Goal: Information Seeking & Learning: Learn about a topic

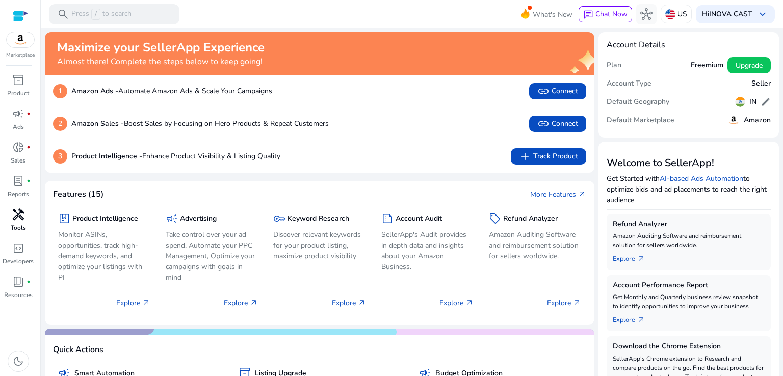
click at [14, 223] on link "handyman Tools" at bounding box center [18, 223] width 36 height 34
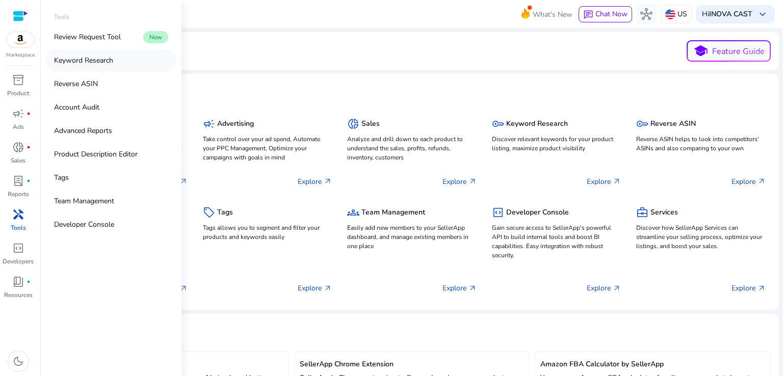
click at [90, 59] on p "Keyword Research" at bounding box center [83, 60] width 59 height 11
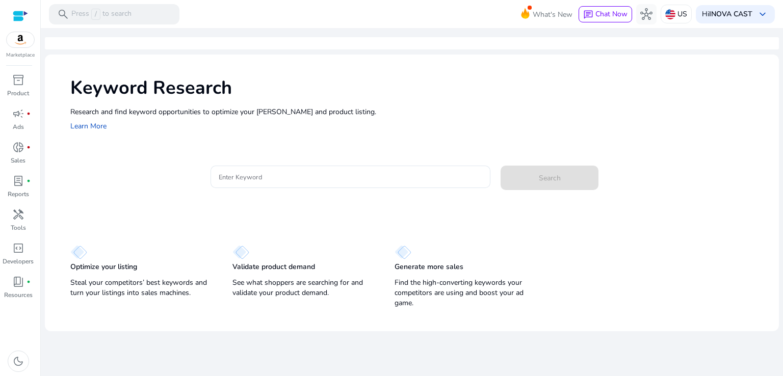
click at [278, 192] on div at bounding box center [351, 193] width 280 height 11
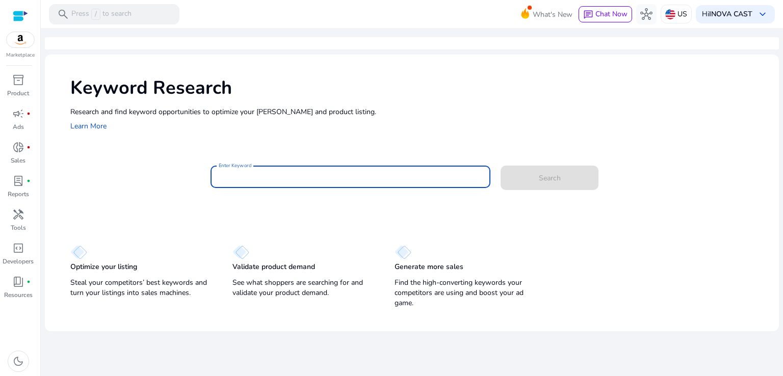
click at [273, 179] on input "Enter Keyword" at bounding box center [351, 176] width 264 height 11
click at [279, 179] on input "Enter Keyword" at bounding box center [351, 176] width 264 height 11
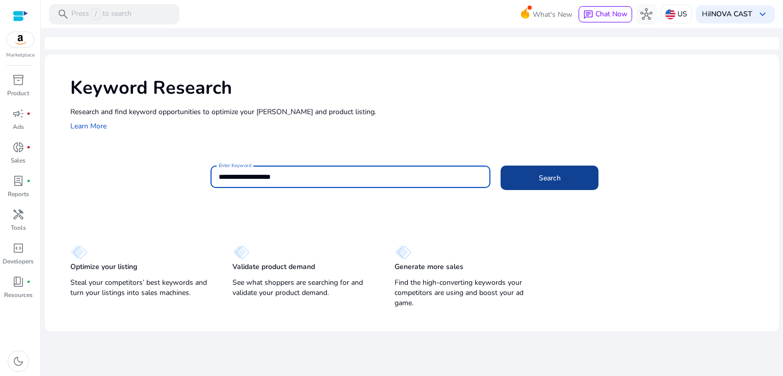
type input "**********"
click at [544, 179] on span "Search" at bounding box center [550, 178] width 22 height 11
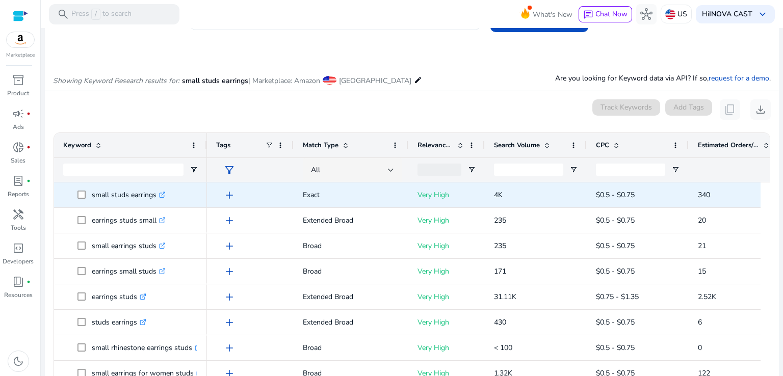
scroll to position [7, 0]
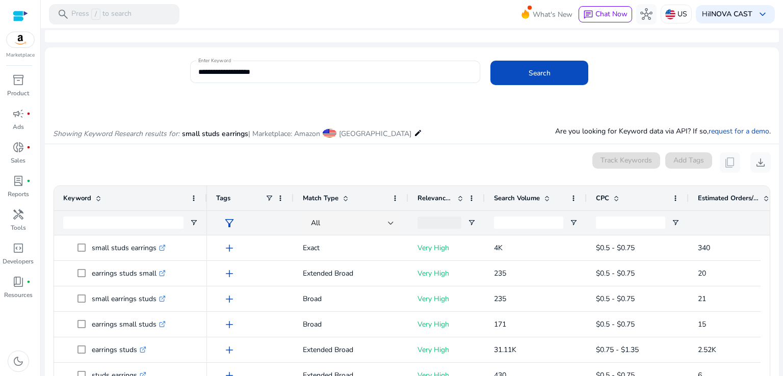
click at [414, 132] on mat-icon "edit" at bounding box center [418, 133] width 8 height 12
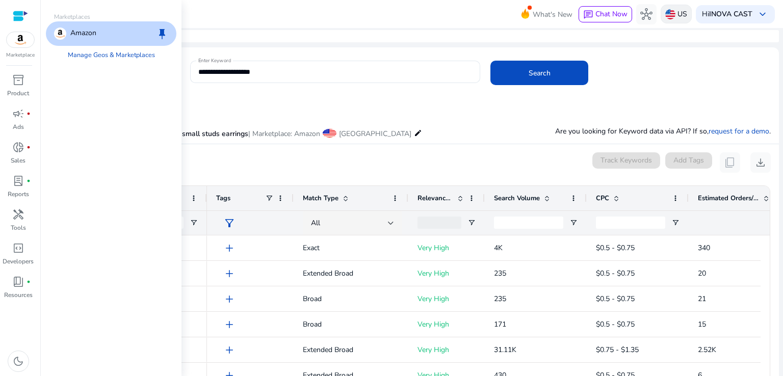
click at [669, 13] on img at bounding box center [670, 14] width 10 height 10
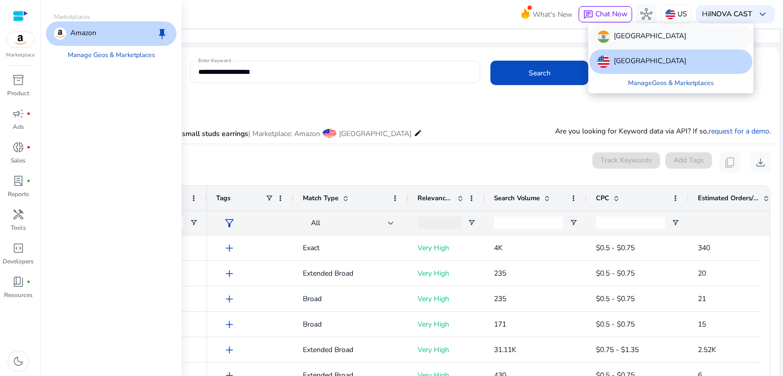
click at [650, 34] on div "[GEOGRAPHIC_DATA]" at bounding box center [670, 36] width 163 height 24
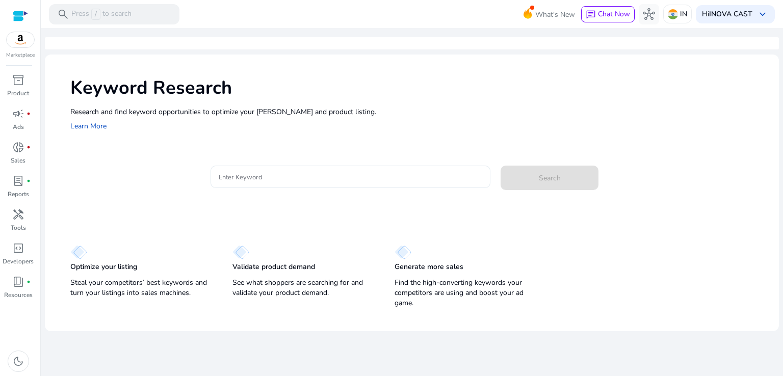
click at [310, 177] on input "Enter Keyword" at bounding box center [351, 176] width 264 height 11
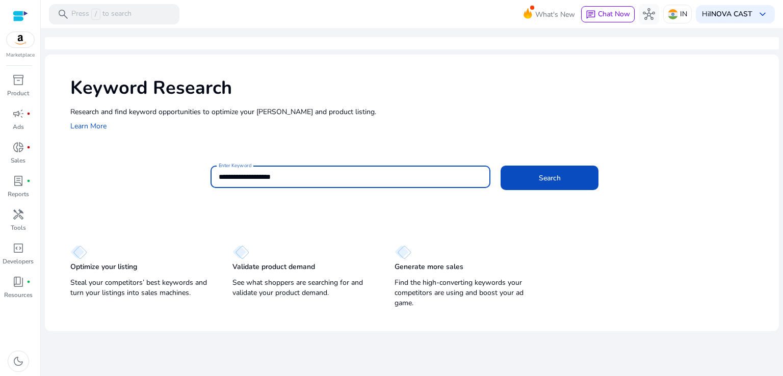
type input "**********"
click at [501, 166] on button "Search" at bounding box center [550, 178] width 98 height 24
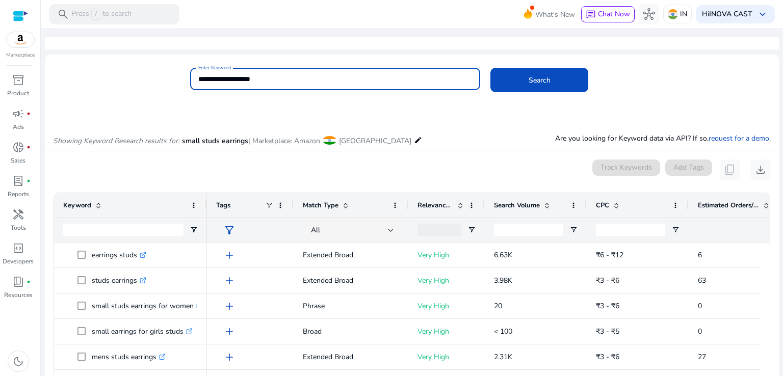
scroll to position [102, 0]
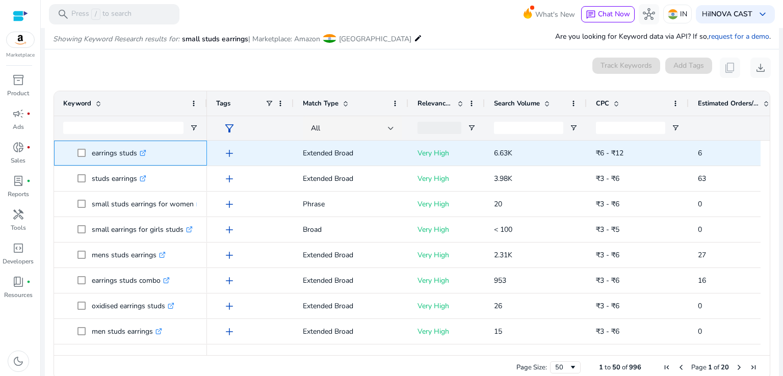
click at [93, 150] on p "earrings studs .st0{fill:#2c8af8}" at bounding box center [119, 153] width 55 height 21
click at [264, 153] on div "add" at bounding box center [252, 153] width 63 height 19
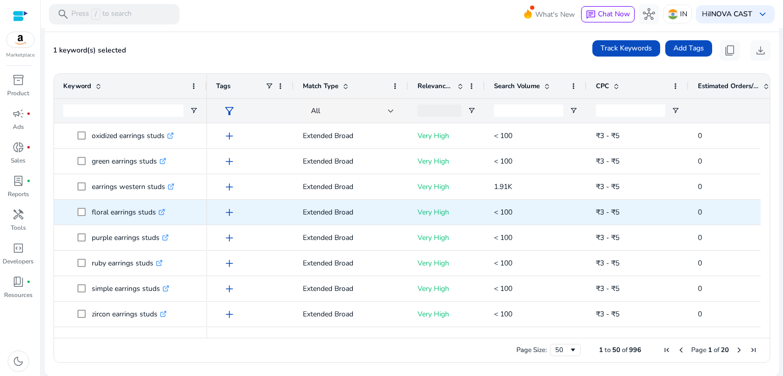
scroll to position [489, 0]
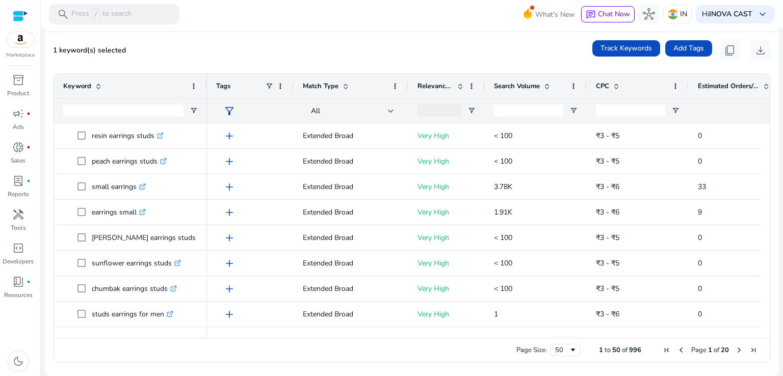
click at [346, 60] on div "1 keyword(s) selected Track Keywords Add Tags content_copy download" at bounding box center [412, 50] width 718 height 20
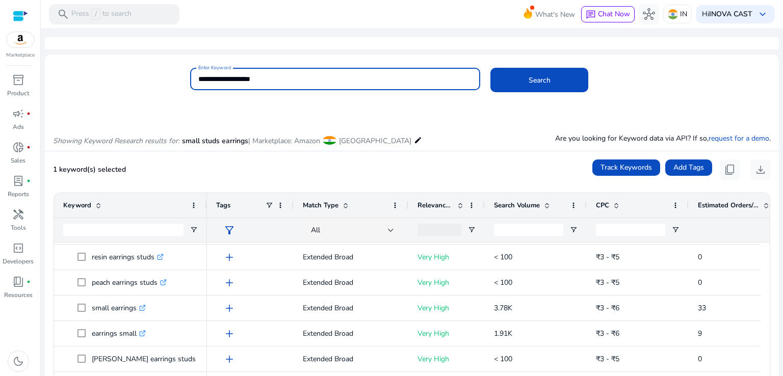
drag, startPoint x: 280, startPoint y: 77, endPoint x: 192, endPoint y: 77, distance: 88.7
click at [192, 77] on div "**********" at bounding box center [335, 79] width 291 height 22
type input "**********"
click at [490, 68] on button "Search" at bounding box center [539, 80] width 98 height 24
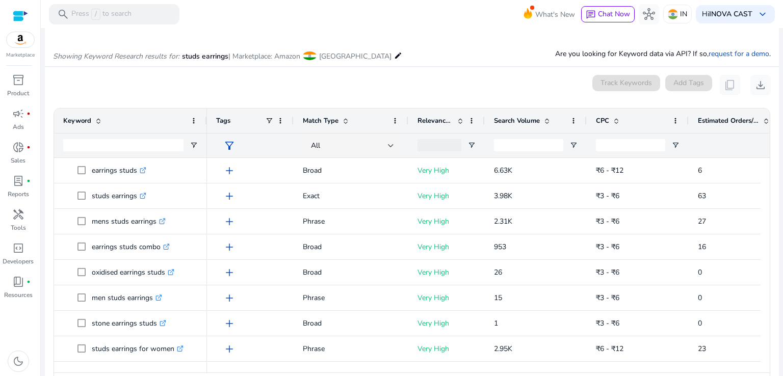
scroll to position [109, 0]
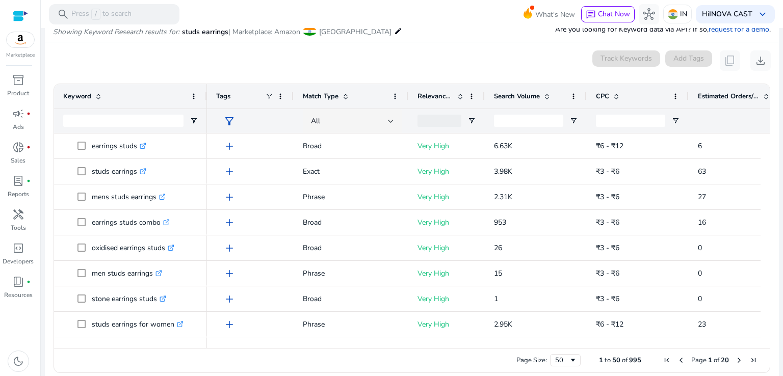
click at [739, 95] on span "Estimated Orders/Month" at bounding box center [728, 96] width 61 height 9
click at [731, 99] on span "Estimated Orders/Month" at bounding box center [728, 96] width 61 height 9
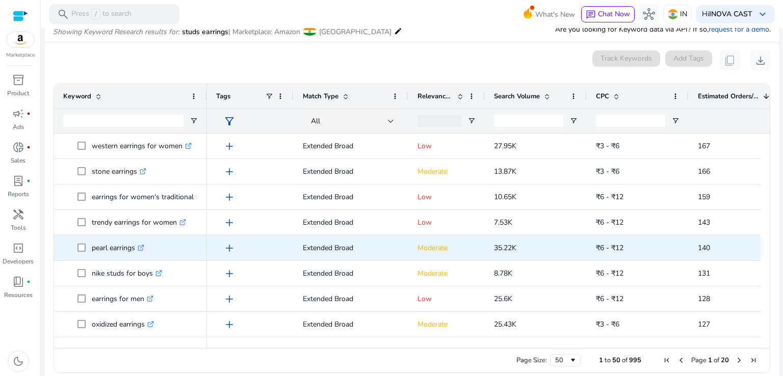
scroll to position [663, 0]
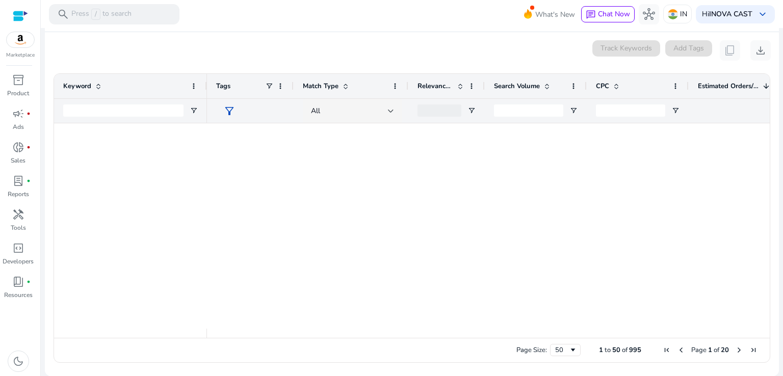
scroll to position [1068, 0]
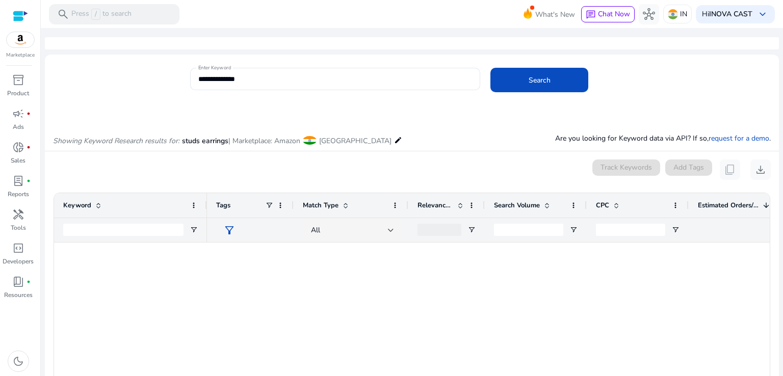
scroll to position [1068, 0]
